Goal: Transaction & Acquisition: Book appointment/travel/reservation

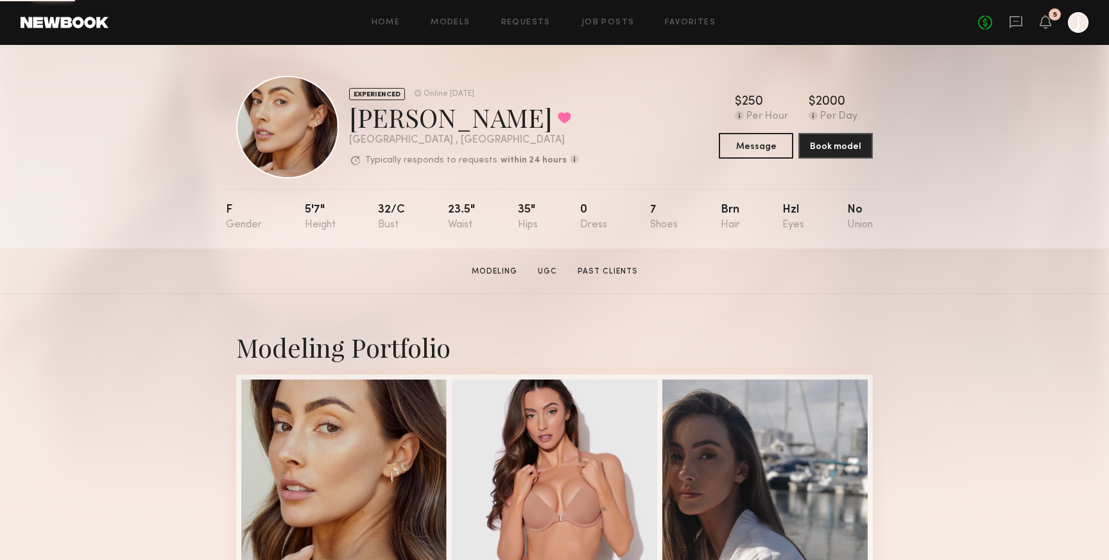
click at [1079, 20] on div at bounding box center [1078, 22] width 21 height 21
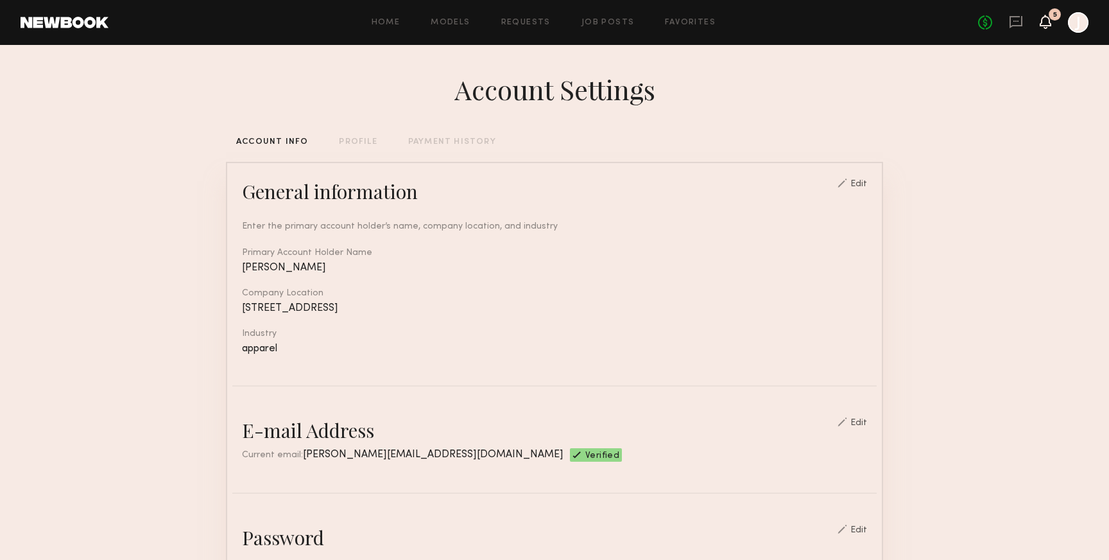
click at [1044, 18] on icon at bounding box center [1046, 21] width 10 height 9
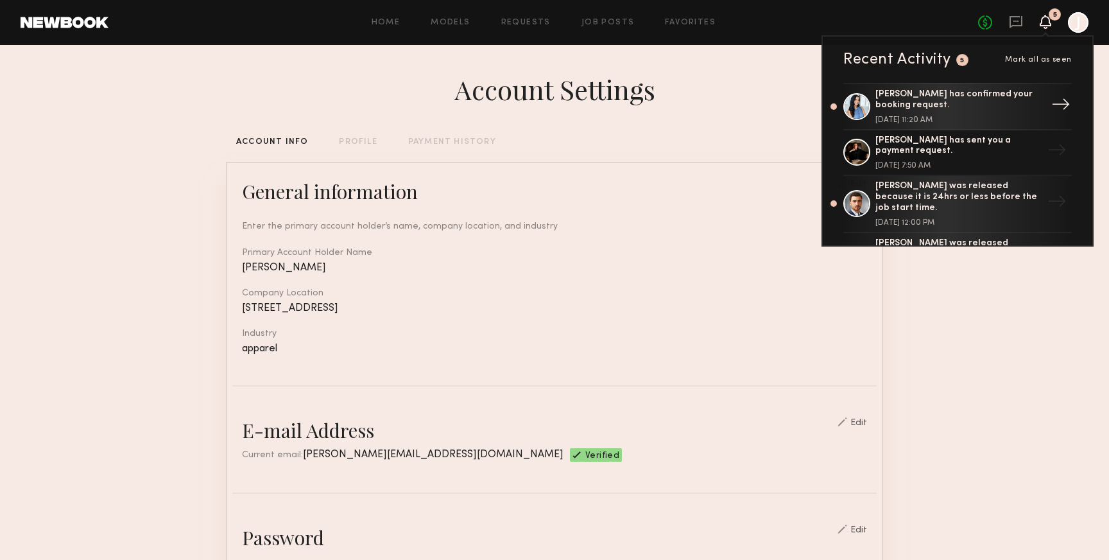
click at [890, 92] on div "[PERSON_NAME] has confirmed your booking request." at bounding box center [959, 100] width 167 height 22
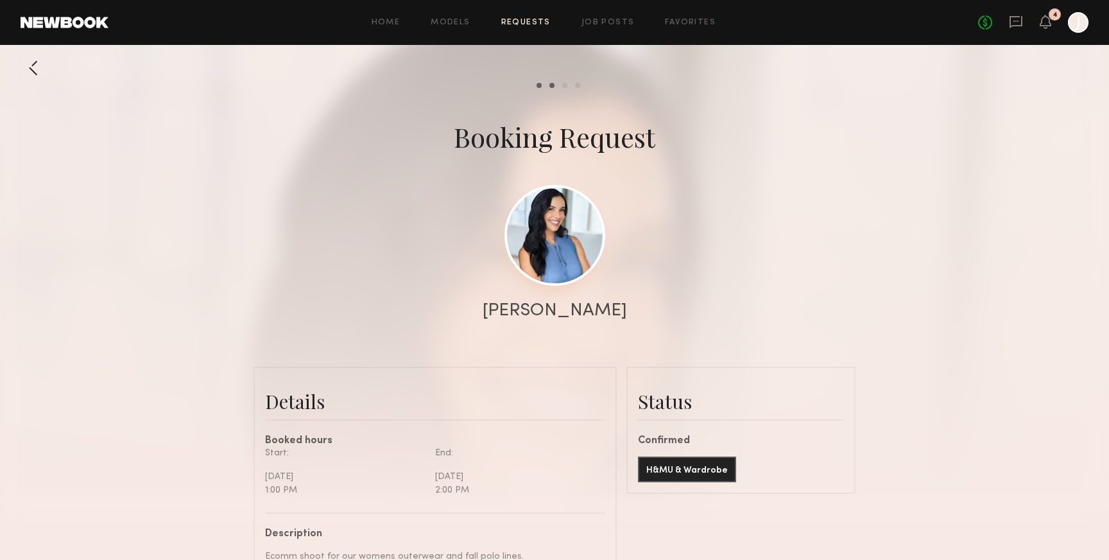
scroll to position [1437, 0]
click at [559, 243] on link at bounding box center [555, 235] width 101 height 101
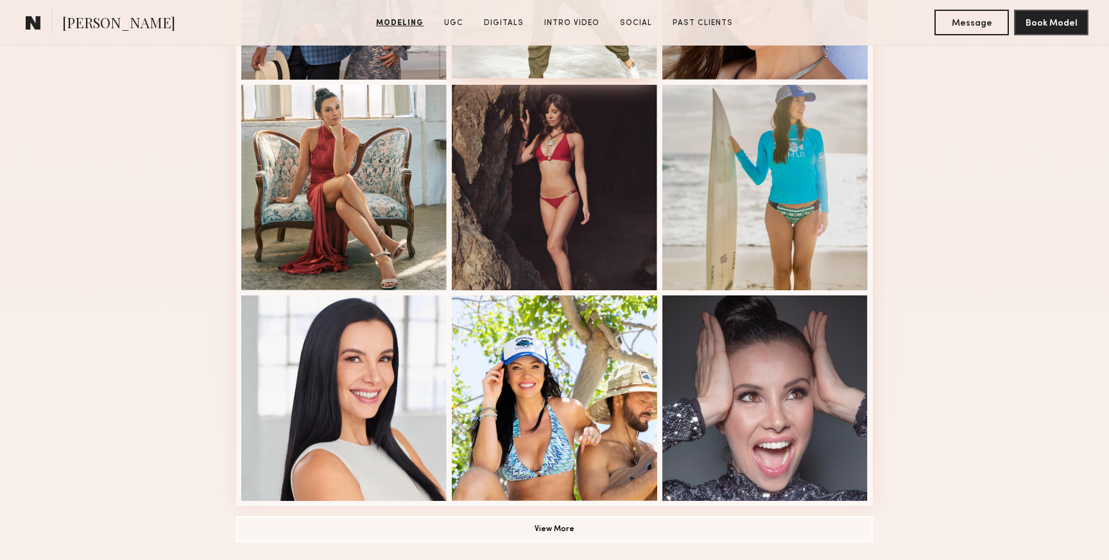
scroll to position [738, 0]
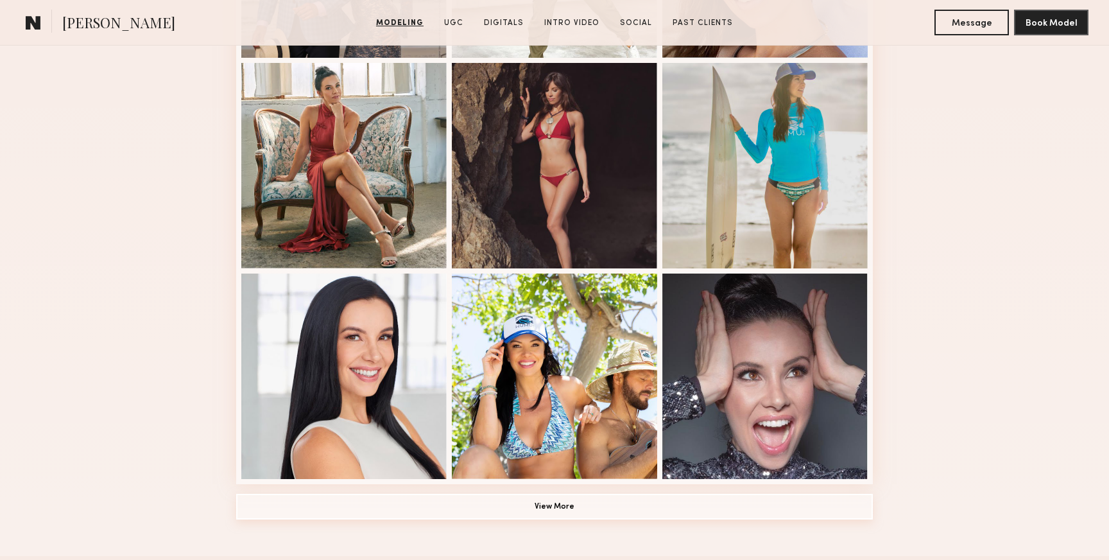
click at [535, 505] on button "View More" at bounding box center [554, 507] width 637 height 26
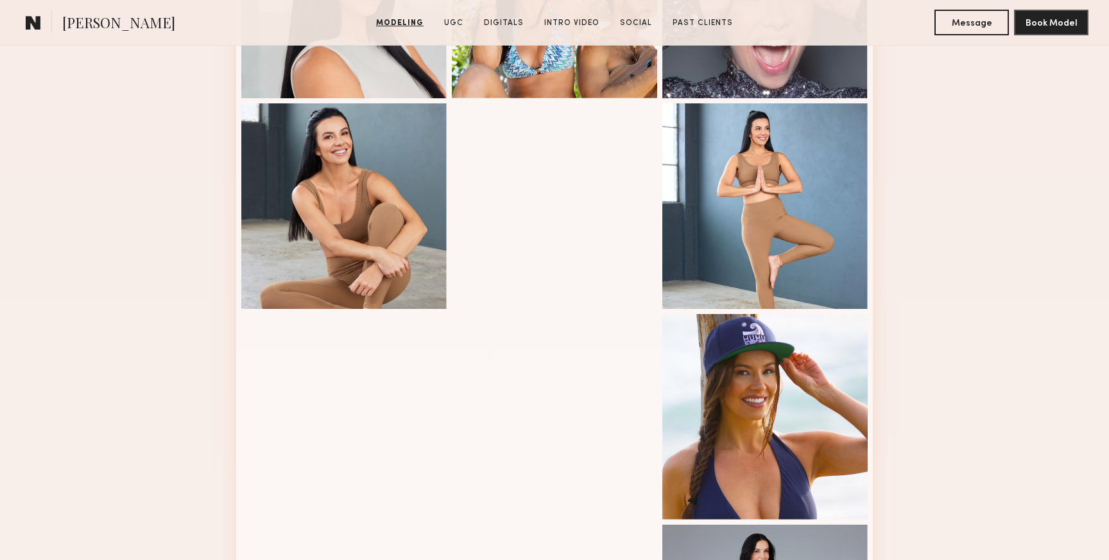
scroll to position [1147, 0]
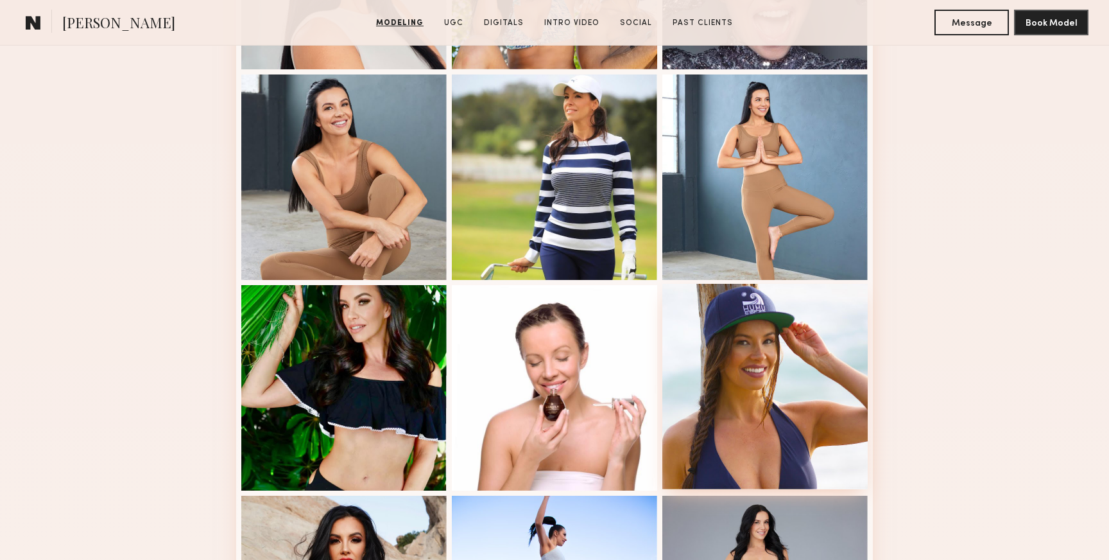
click at [782, 412] on div at bounding box center [764, 386] width 205 height 205
